Goal: Task Accomplishment & Management: Manage account settings

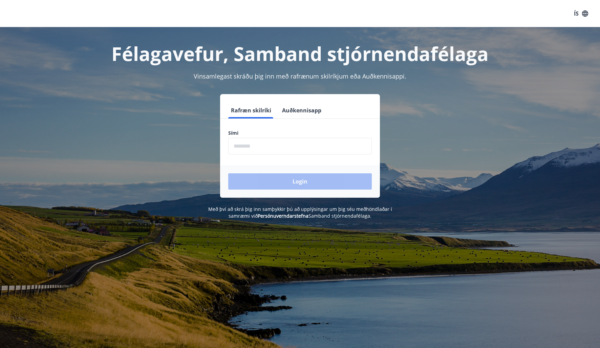
click at [264, 145] on input "phone" at bounding box center [300, 146] width 144 height 17
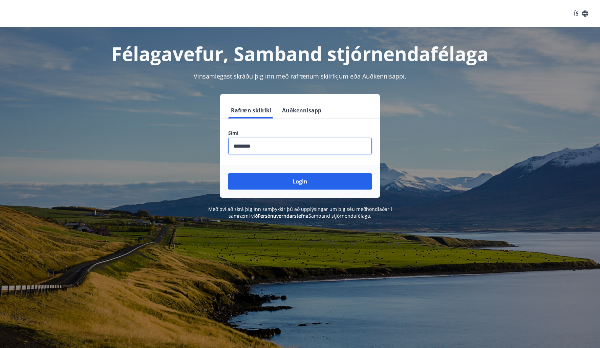
type input "********"
click at [228, 173] on button "Login" at bounding box center [300, 181] width 144 height 16
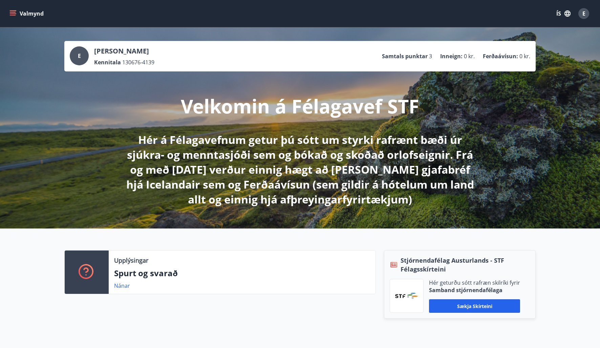
click at [14, 10] on icon "menu" at bounding box center [12, 13] width 7 height 7
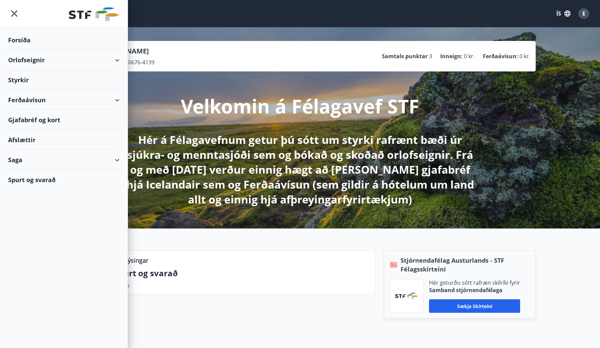
click at [33, 50] on div "Styrkir" at bounding box center [63, 40] width 111 height 20
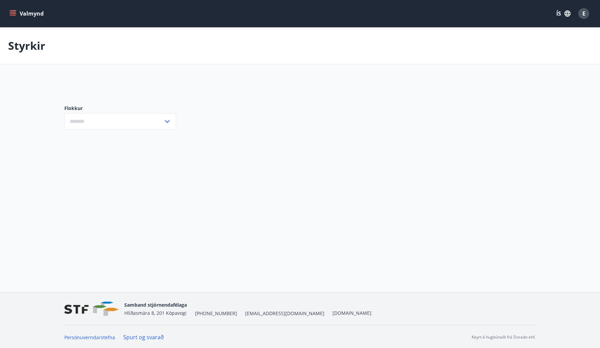
type input "***"
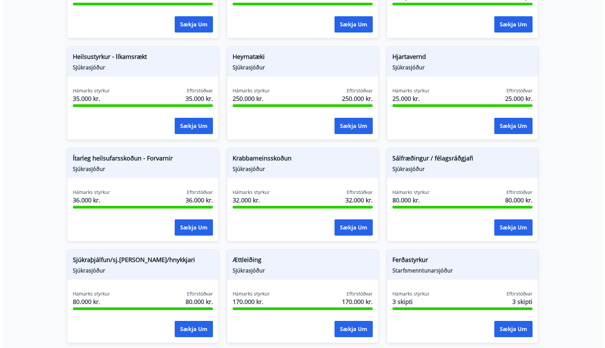
scroll to position [339, 0]
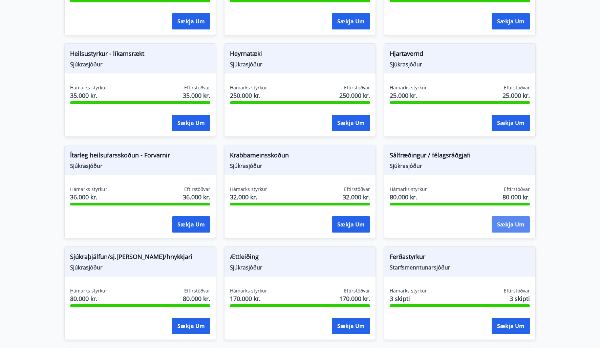
click at [509, 227] on button "Sækja um" at bounding box center [511, 224] width 38 height 16
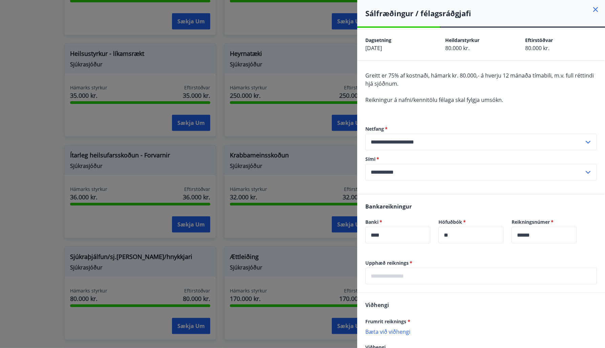
click at [375, 141] on input "**********" at bounding box center [474, 142] width 219 height 17
click at [397, 166] on li "evamjollth@gmail.com" at bounding box center [481, 169] width 231 height 12
type input "**********"
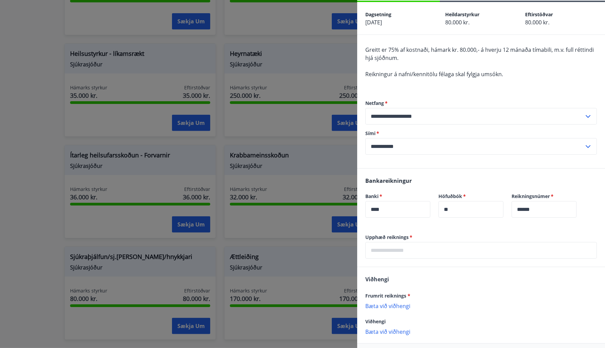
scroll to position [54, 0]
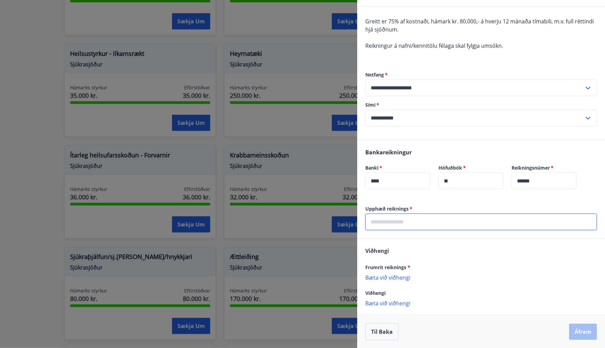
click at [416, 221] on input "text" at bounding box center [481, 222] width 232 height 17
click at [411, 207] on span "*" at bounding box center [411, 209] width 4 height 6
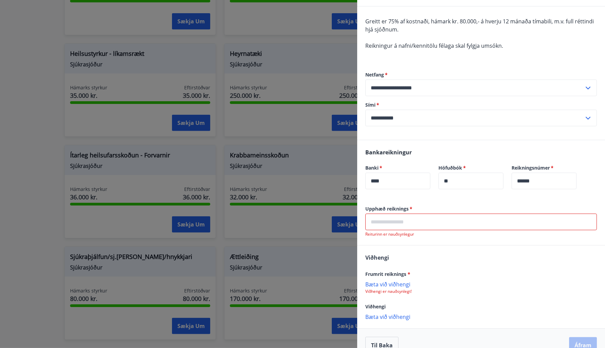
click at [411, 207] on span "*" at bounding box center [411, 209] width 4 height 6
click at [402, 222] on input "text" at bounding box center [481, 222] width 232 height 17
drag, startPoint x: 402, startPoint y: 217, endPoint x: 392, endPoint y: 223, distance: 11.7
click at [402, 217] on input "text" at bounding box center [481, 222] width 232 height 17
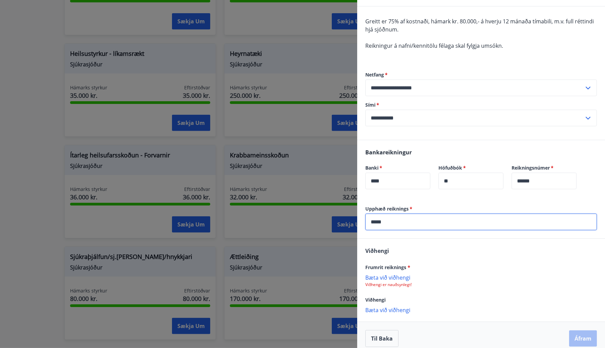
type input "*****"
click at [395, 280] on p "Bæta við viðhengi" at bounding box center [481, 277] width 232 height 7
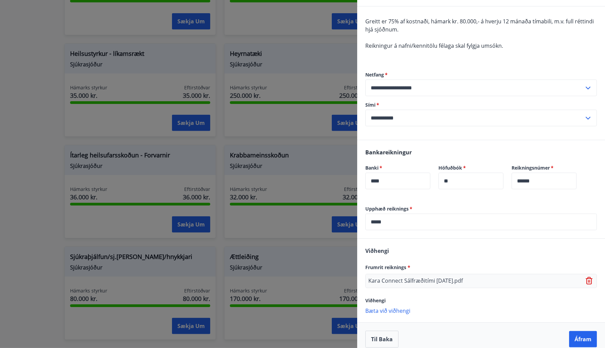
click at [388, 311] on p "Bæta við viðhengi" at bounding box center [481, 310] width 232 height 7
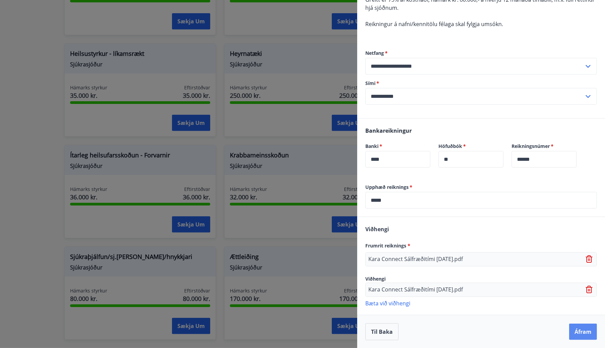
click at [578, 330] on button "Áfram" at bounding box center [583, 332] width 28 height 16
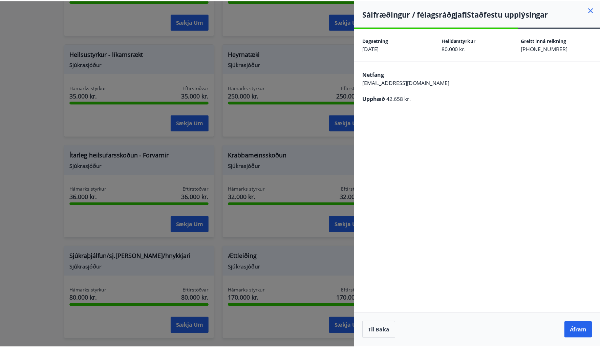
scroll to position [0, 0]
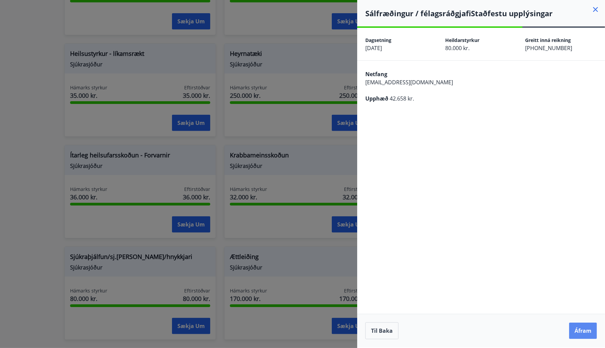
click at [587, 334] on button "Áfram" at bounding box center [583, 331] width 28 height 16
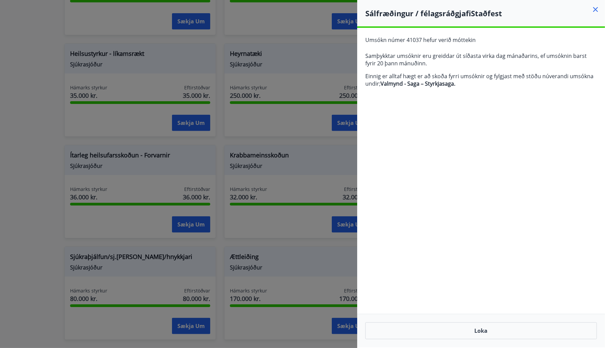
click at [598, 9] on icon at bounding box center [596, 9] width 8 height 8
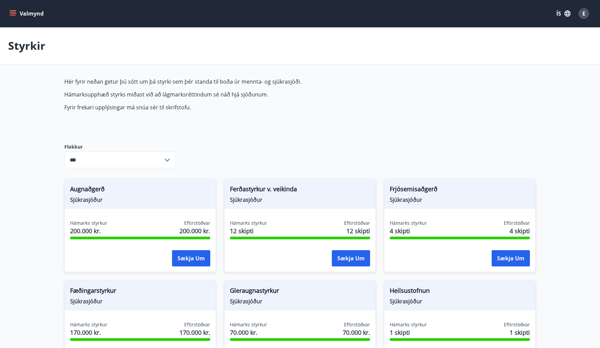
click at [585, 12] on span "E" at bounding box center [583, 13] width 3 height 7
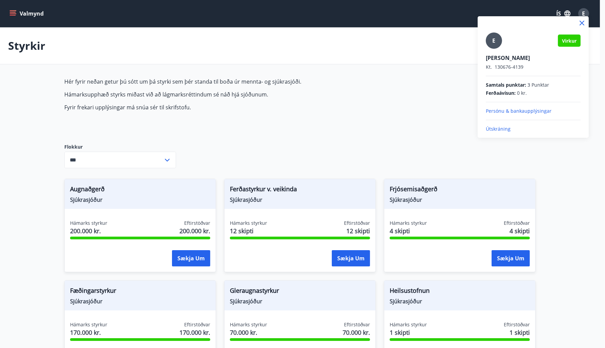
click at [514, 110] on p "Persónu & bankaupplýsingar" at bounding box center [533, 111] width 95 height 7
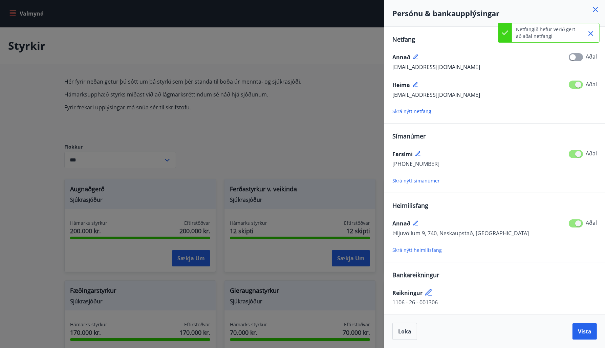
click at [416, 55] on icon at bounding box center [416, 57] width 6 height 6
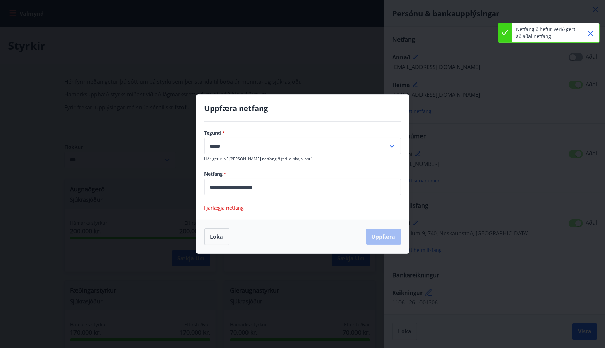
click at [395, 73] on div "**********" at bounding box center [302, 174] width 605 height 348
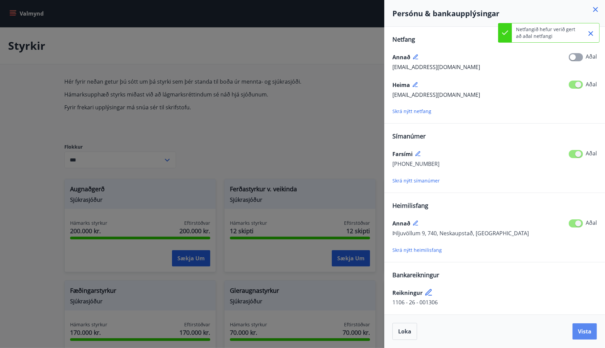
click at [590, 335] on span "Vista" at bounding box center [585, 331] width 14 height 7
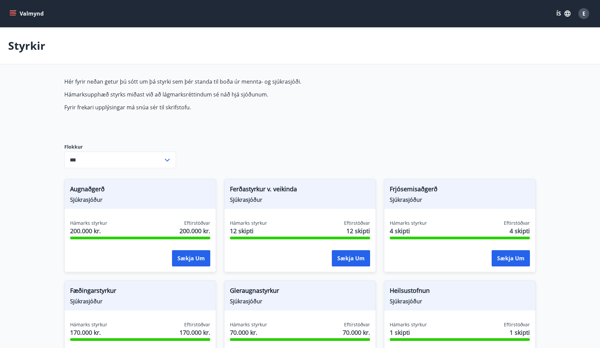
click at [580, 10] on div "E" at bounding box center [583, 13] width 11 height 11
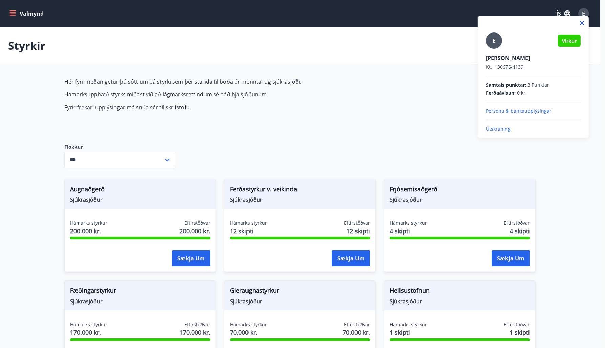
click at [508, 108] on p "Persónu & bankaupplýsingar" at bounding box center [533, 111] width 95 height 7
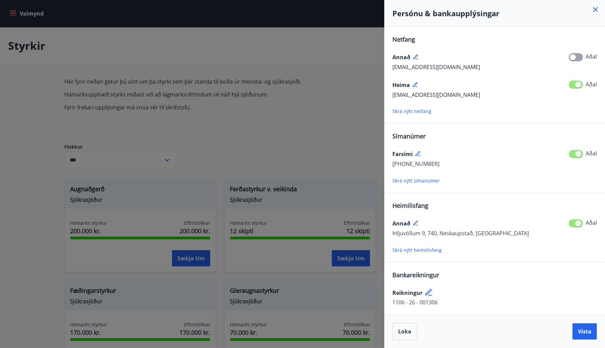
click at [415, 53] on div "Annað" at bounding box center [494, 57] width 205 height 11
click at [416, 56] on icon at bounding box center [416, 57] width 6 height 6
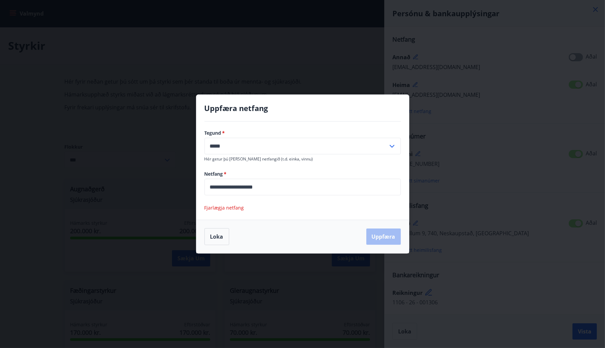
click at [234, 207] on span "Fjarlægja netfang" at bounding box center [225, 208] width 40 height 6
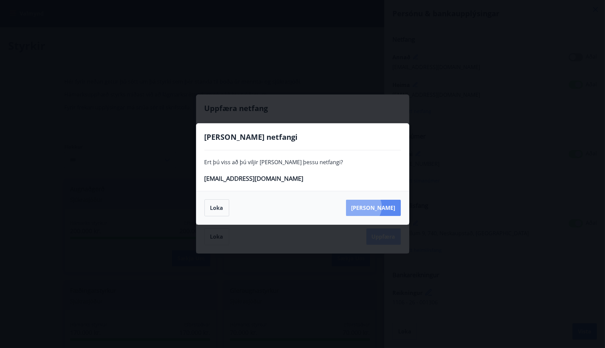
click at [394, 207] on button "Eyða" at bounding box center [373, 208] width 55 height 16
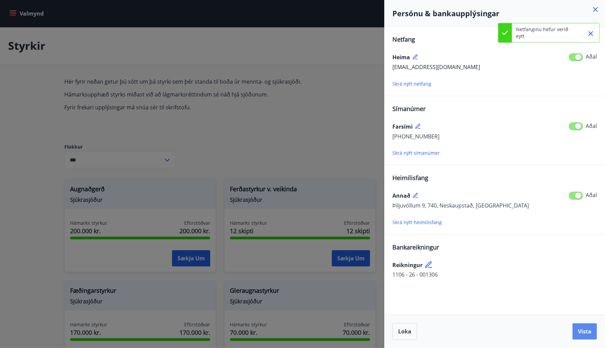
click at [590, 331] on span "Vista" at bounding box center [585, 331] width 14 height 7
